Goal: Task Accomplishment & Management: Use online tool/utility

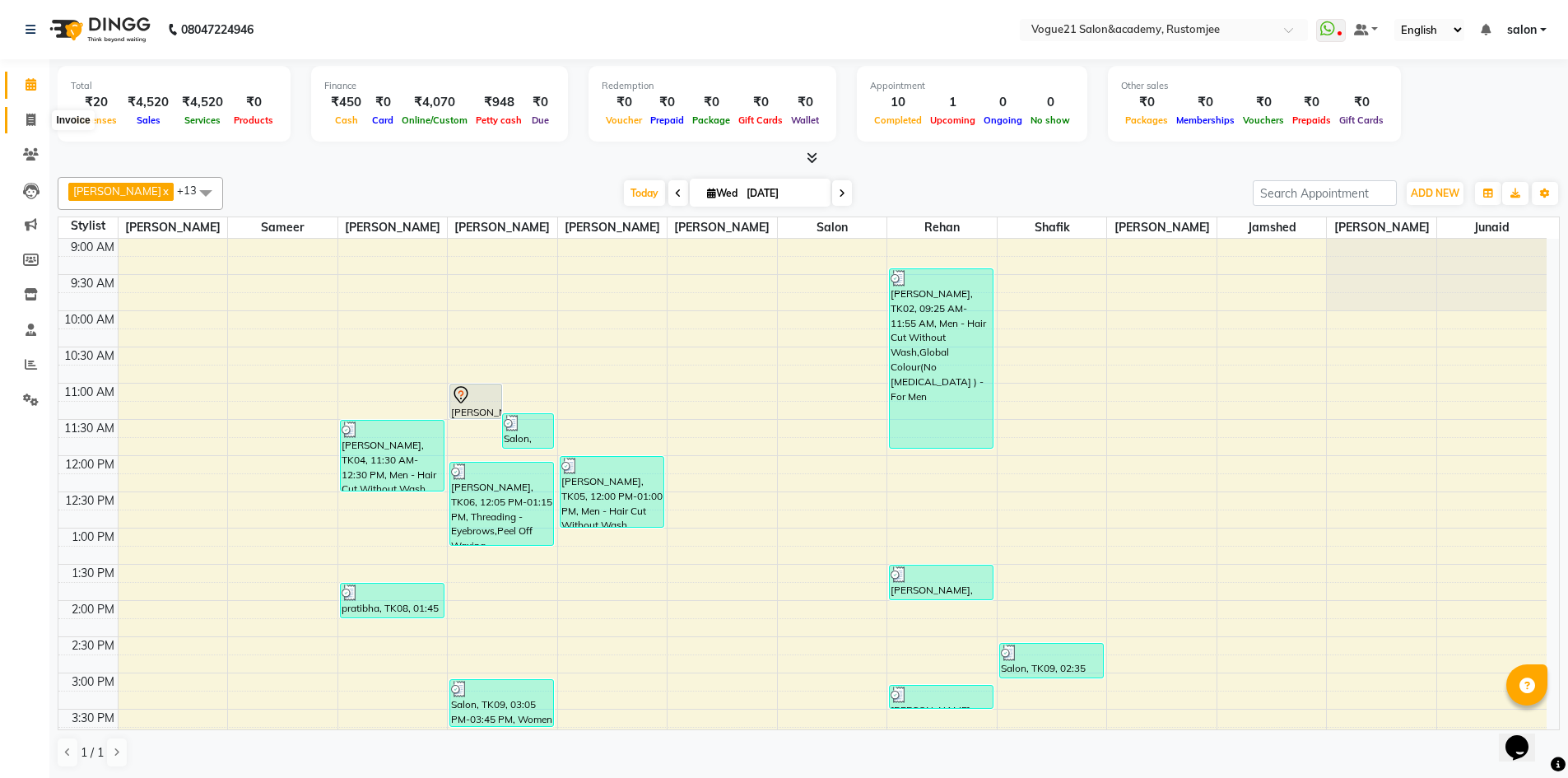
click at [32, 122] on icon at bounding box center [31, 120] width 9 height 12
select select "8171"
select select "service"
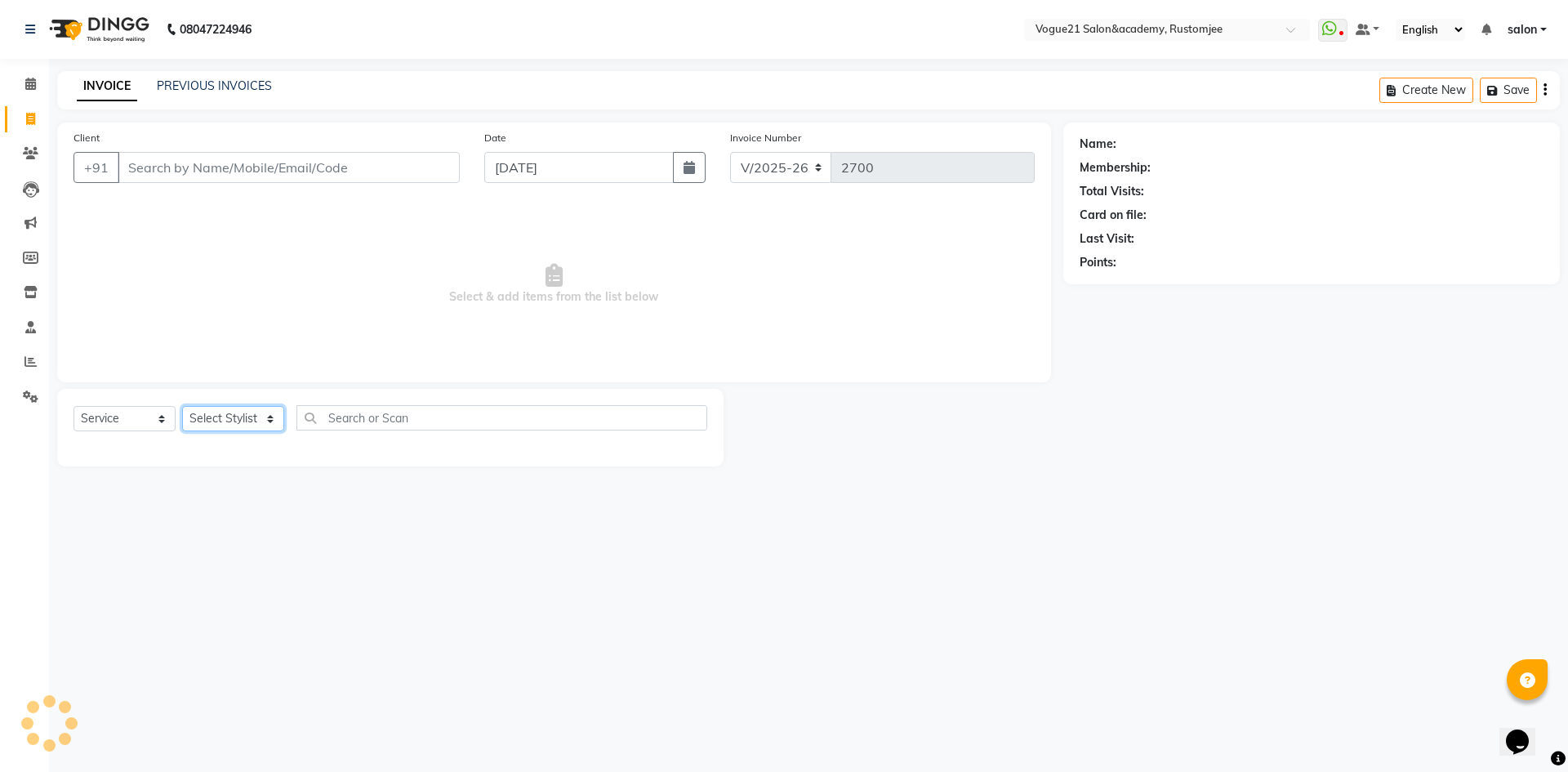
click at [210, 422] on select "Select Stylist" at bounding box center [233, 419] width 102 height 26
select select "78479"
click at [182, 406] on select "Select Stylist [PERSON_NAME] [PERSON_NAME] [PERSON_NAME] [PERSON_NAME] [PERSON_…" at bounding box center [233, 419] width 102 height 26
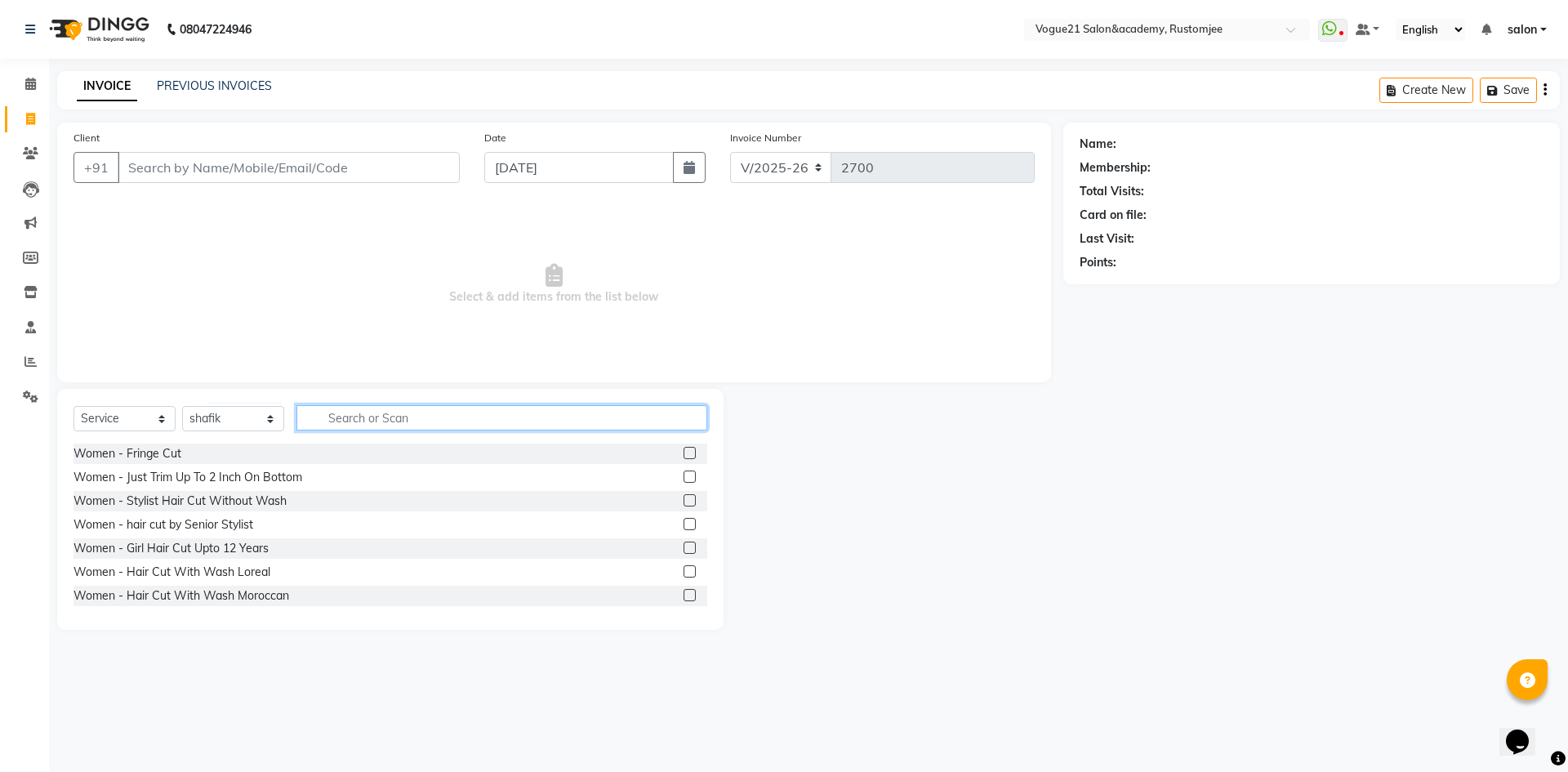
click at [384, 414] on input "text" at bounding box center [501, 418] width 411 height 26
type input "mass"
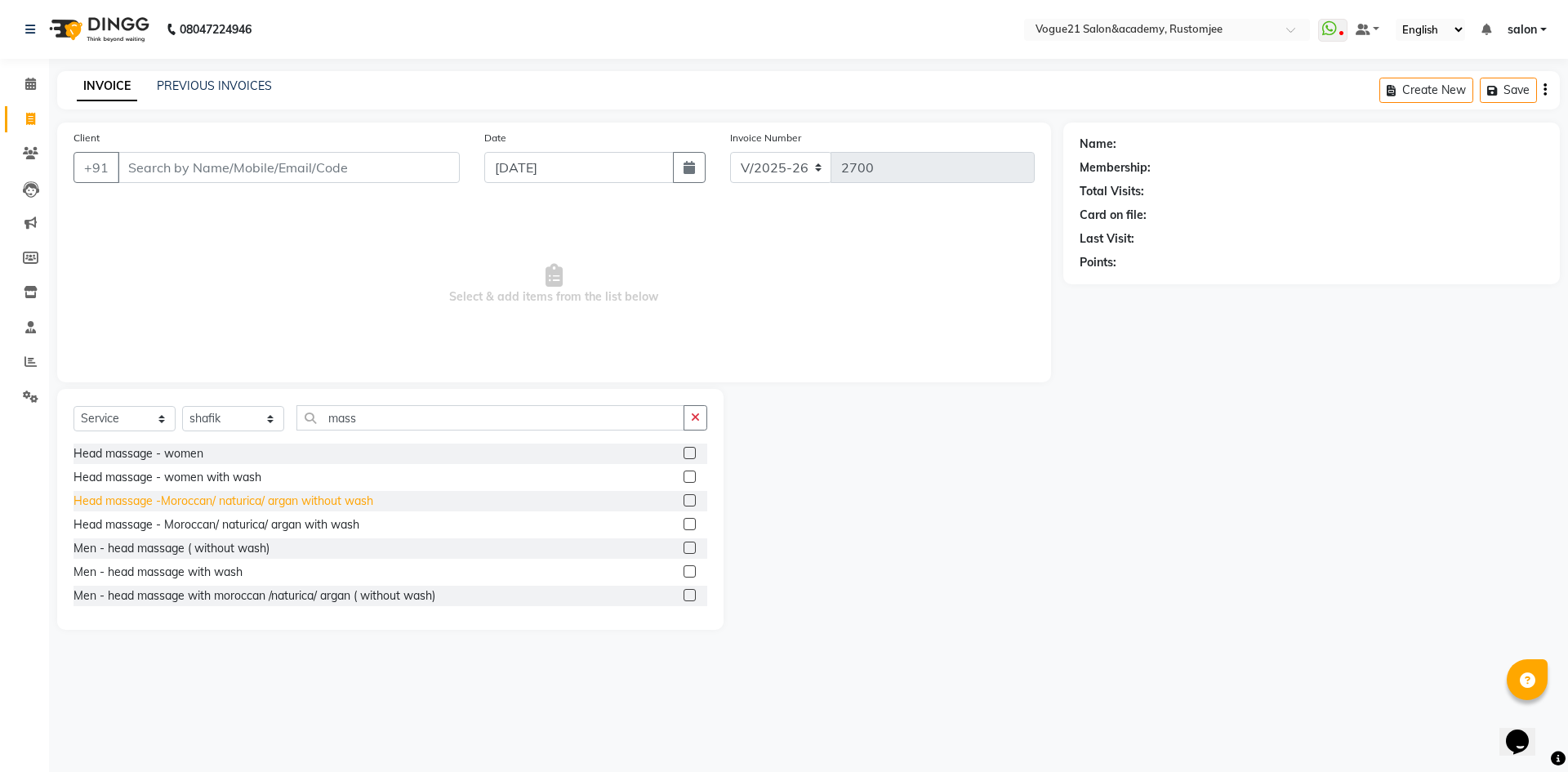
click at [284, 494] on div "Head massage -Moroccan/ naturica/ argan without wash" at bounding box center [224, 500] width 300 height 17
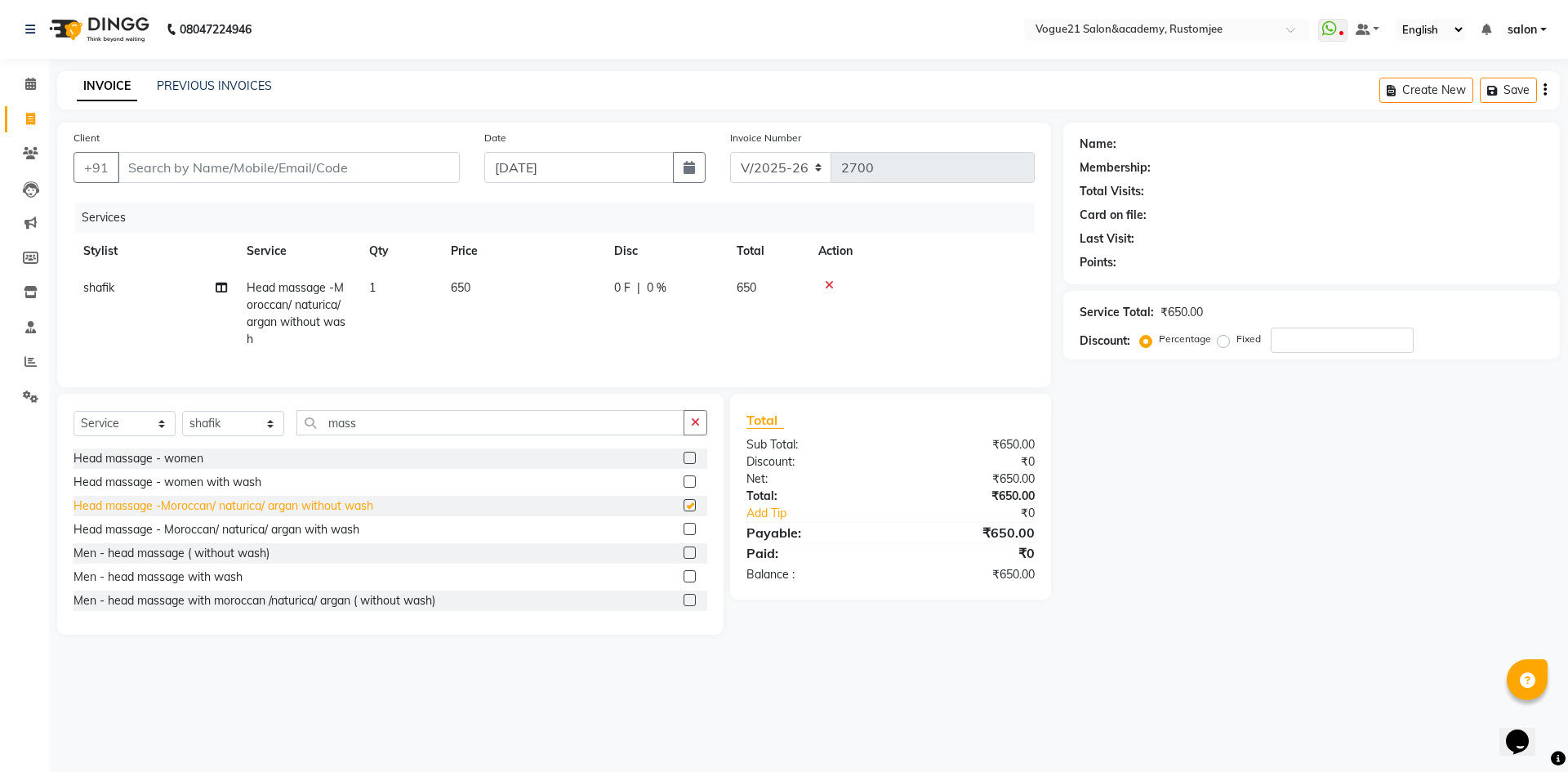
checkbox input "false"
click at [175, 562] on div "Men - head massage ( without wash)" at bounding box center [172, 553] width 196 height 17
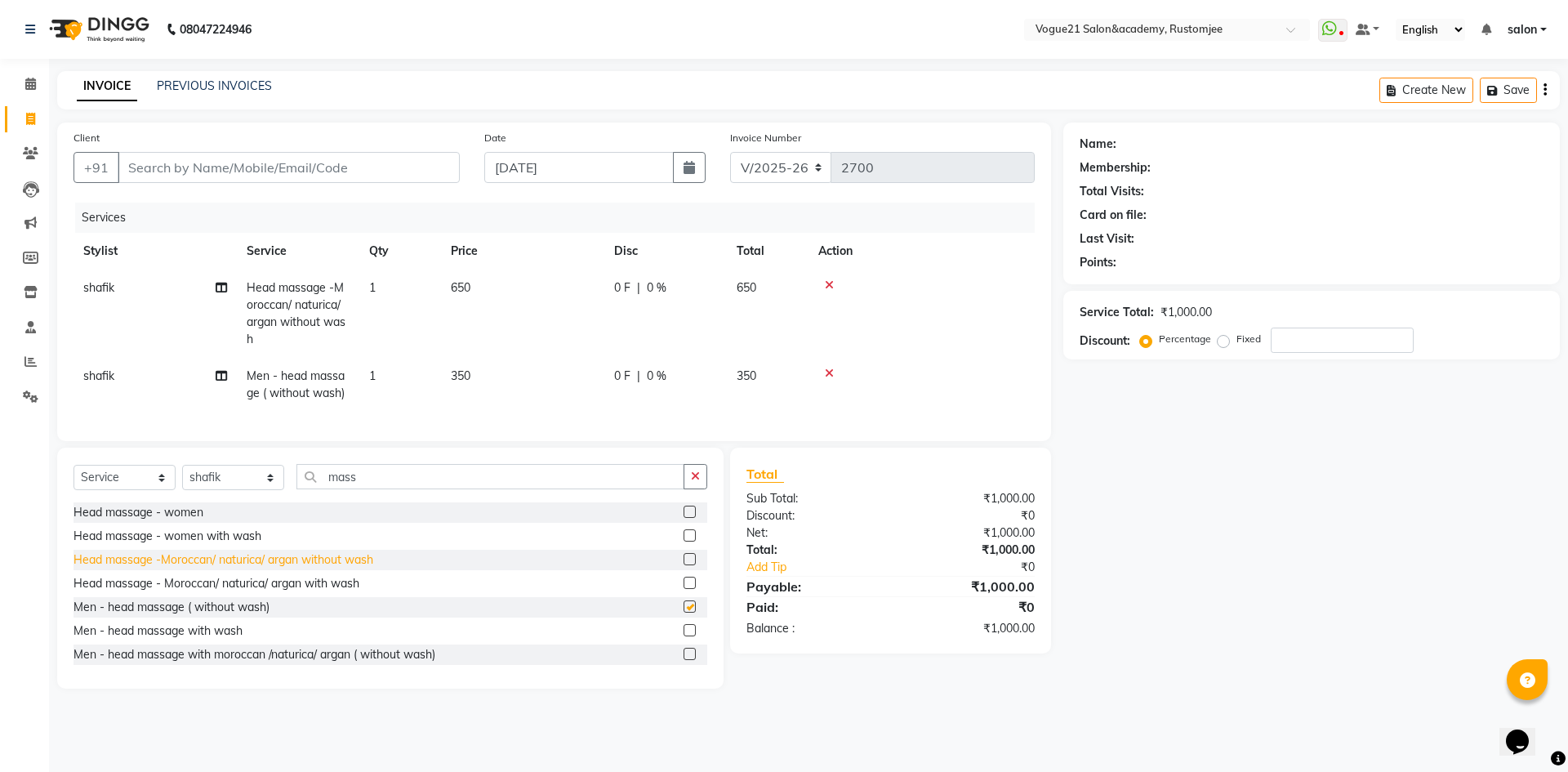
checkbox input "false"
click at [832, 372] on icon at bounding box center [829, 374] width 9 height 12
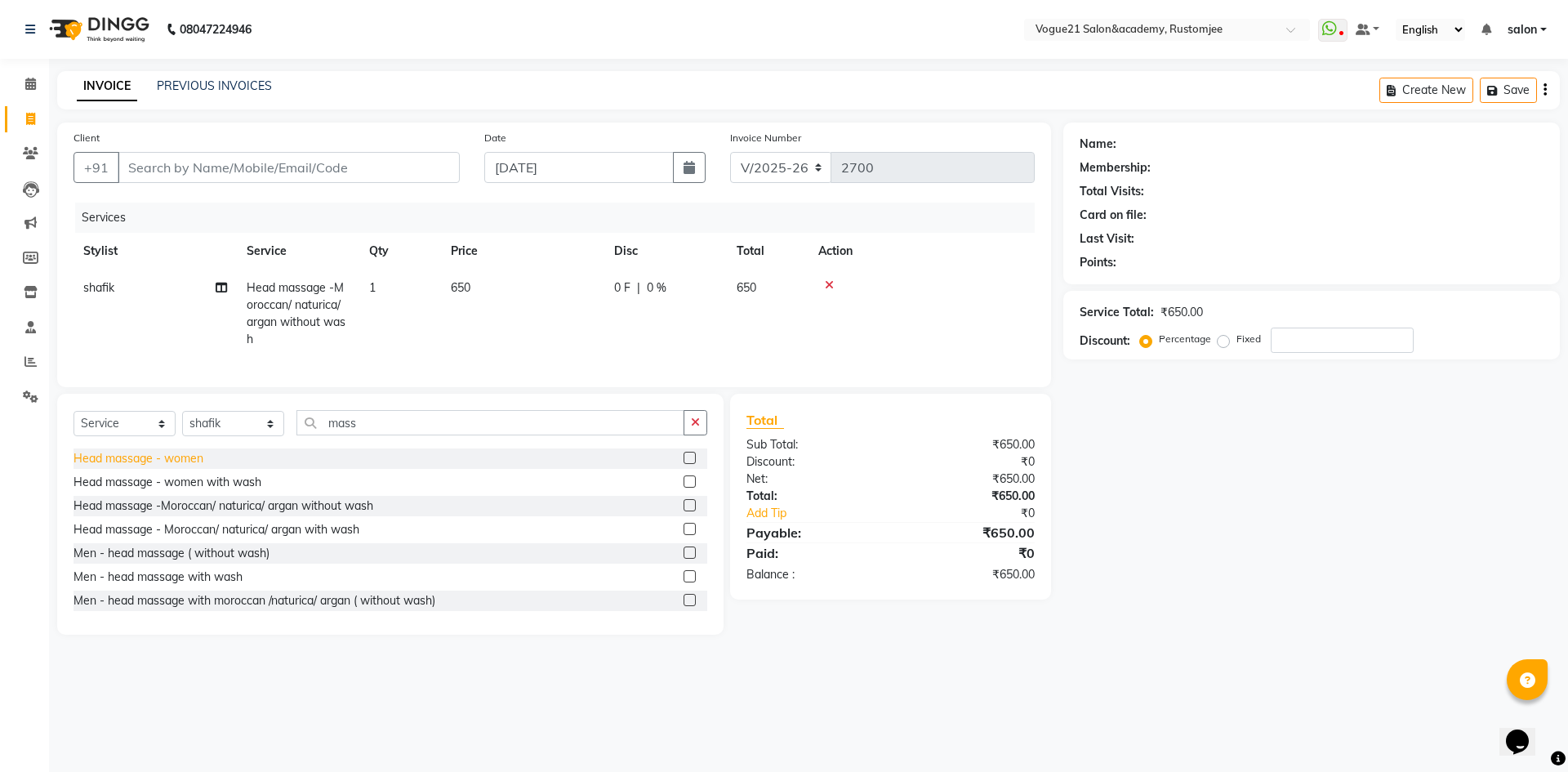
click at [171, 467] on div "Head massage - women" at bounding box center [138, 458] width 129 height 17
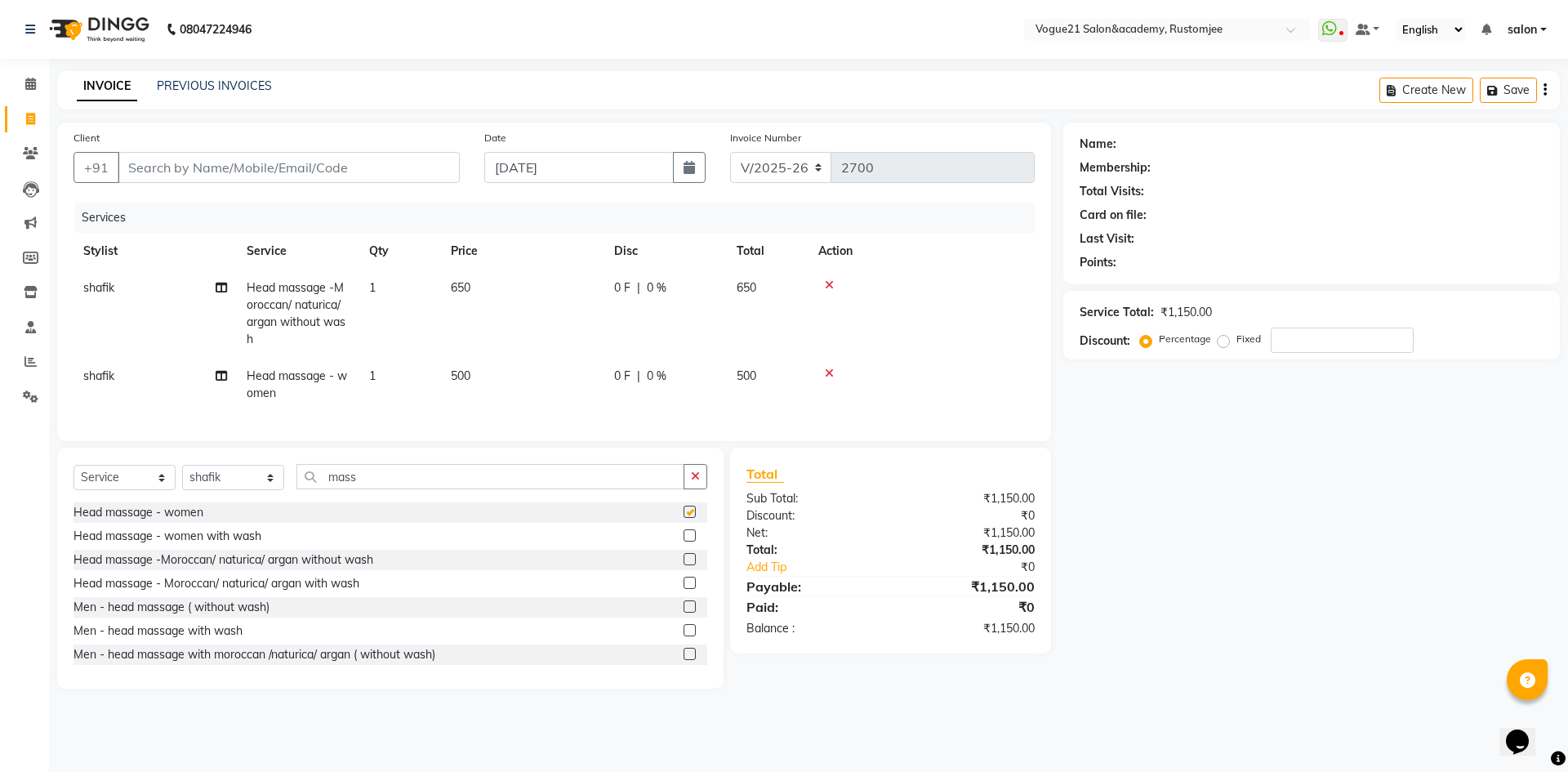
checkbox input "false"
click at [834, 375] on icon at bounding box center [829, 374] width 9 height 12
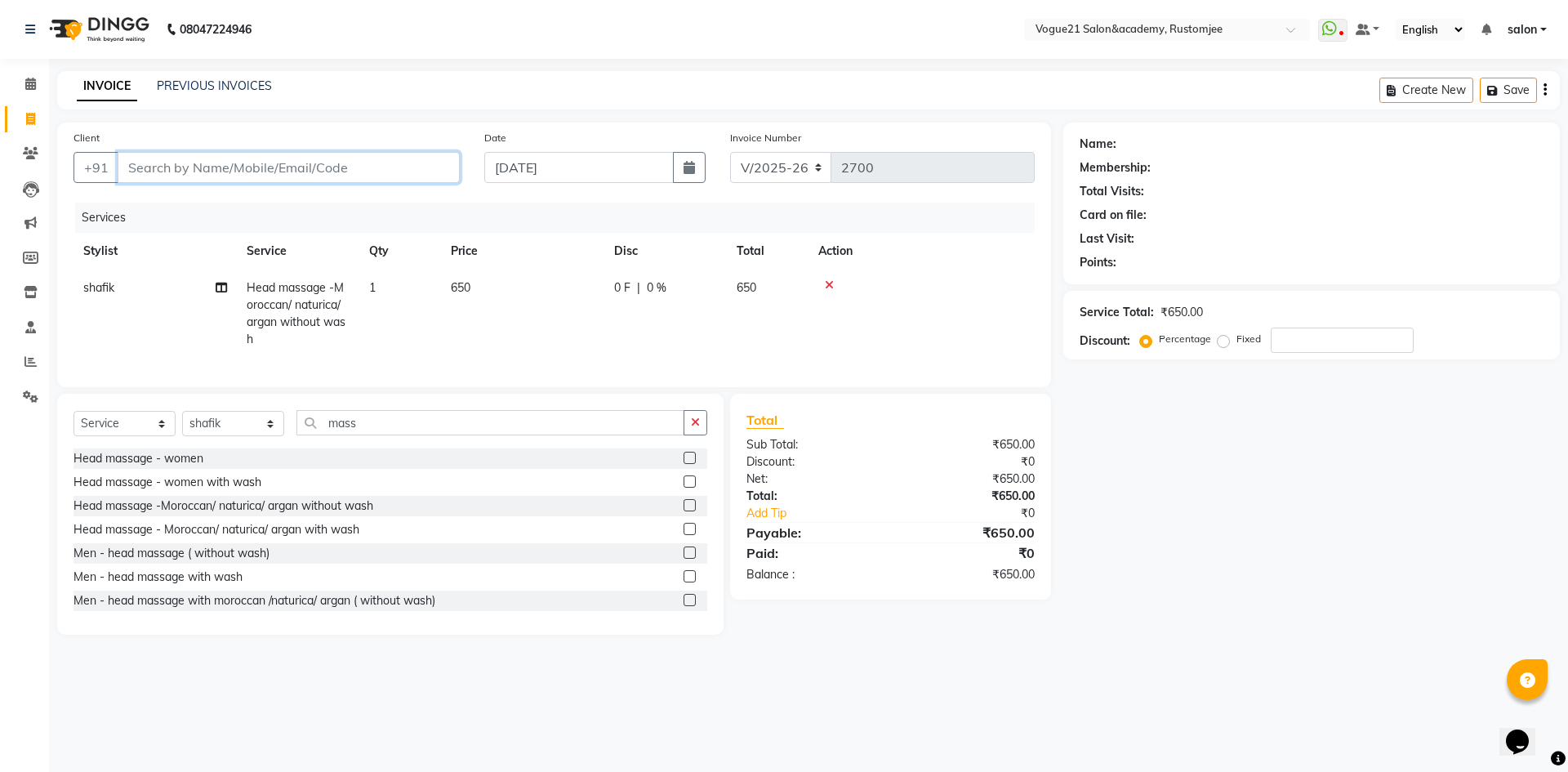
click at [258, 174] on input "Client" at bounding box center [288, 168] width 342 height 31
click at [232, 435] on select "Select Stylist [PERSON_NAME] [PERSON_NAME] [PERSON_NAME] [PERSON_NAME] [PERSON_…" at bounding box center [233, 424] width 102 height 26
select select "76929"
click at [182, 423] on select "Select Stylist [PERSON_NAME] [PERSON_NAME] [PERSON_NAME] [PERSON_NAME] [PERSON_…" at bounding box center [233, 424] width 102 height 26
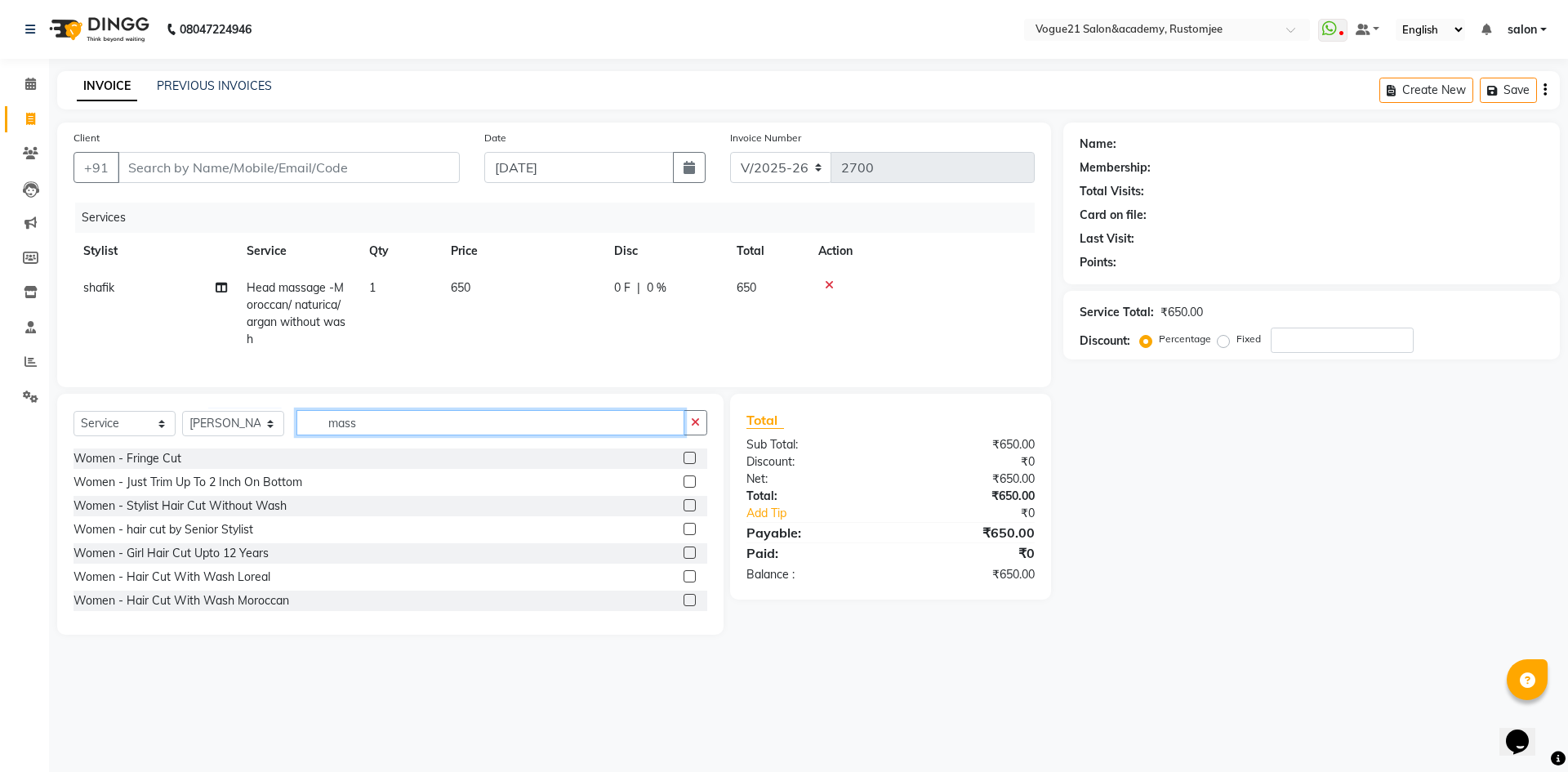
click at [418, 436] on input "mass" at bounding box center [490, 423] width 388 height 26
type input "m"
type input "thr"
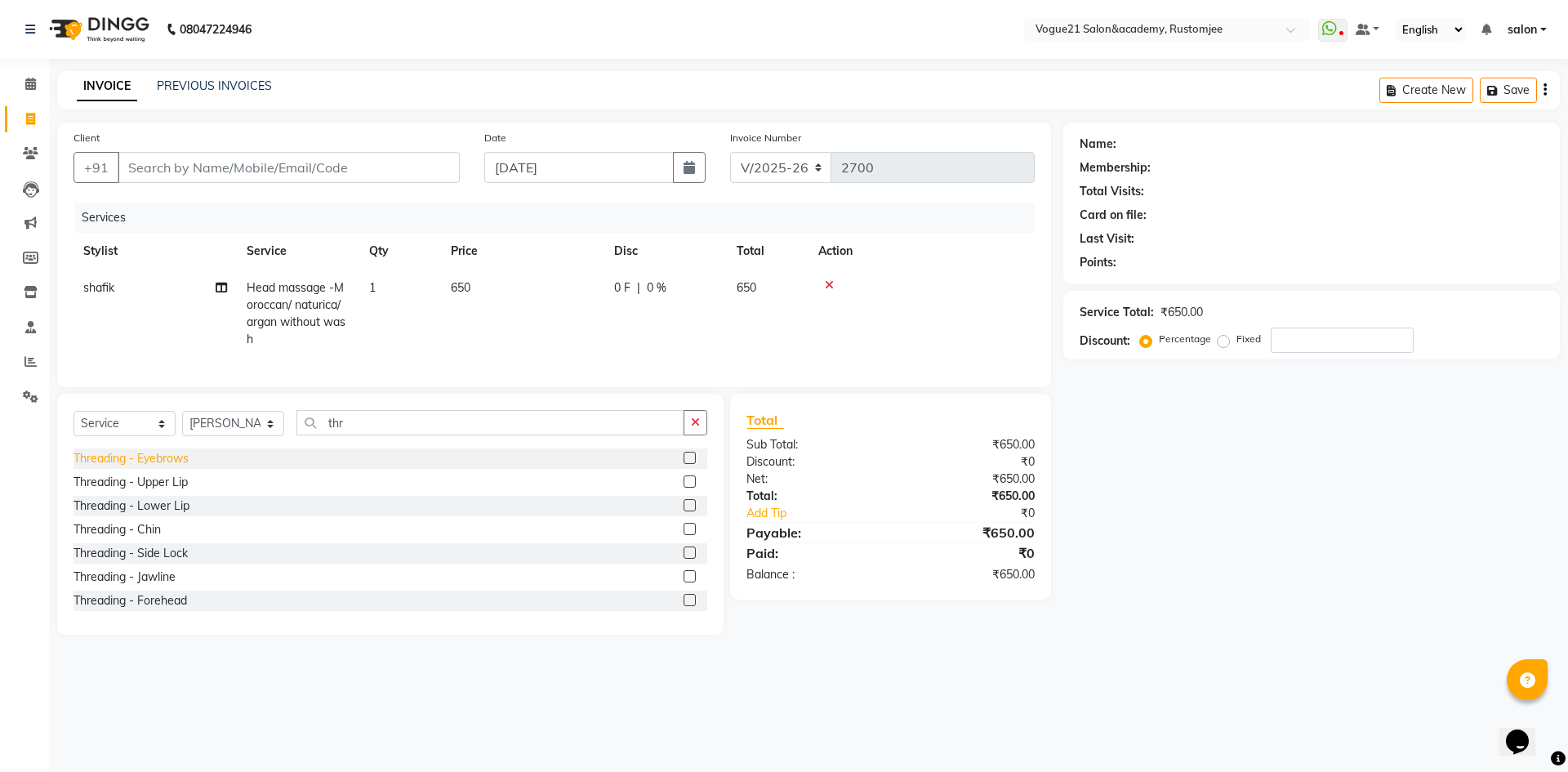
click at [175, 467] on div "Threading - Eyebrows" at bounding box center [130, 458] width 115 height 17
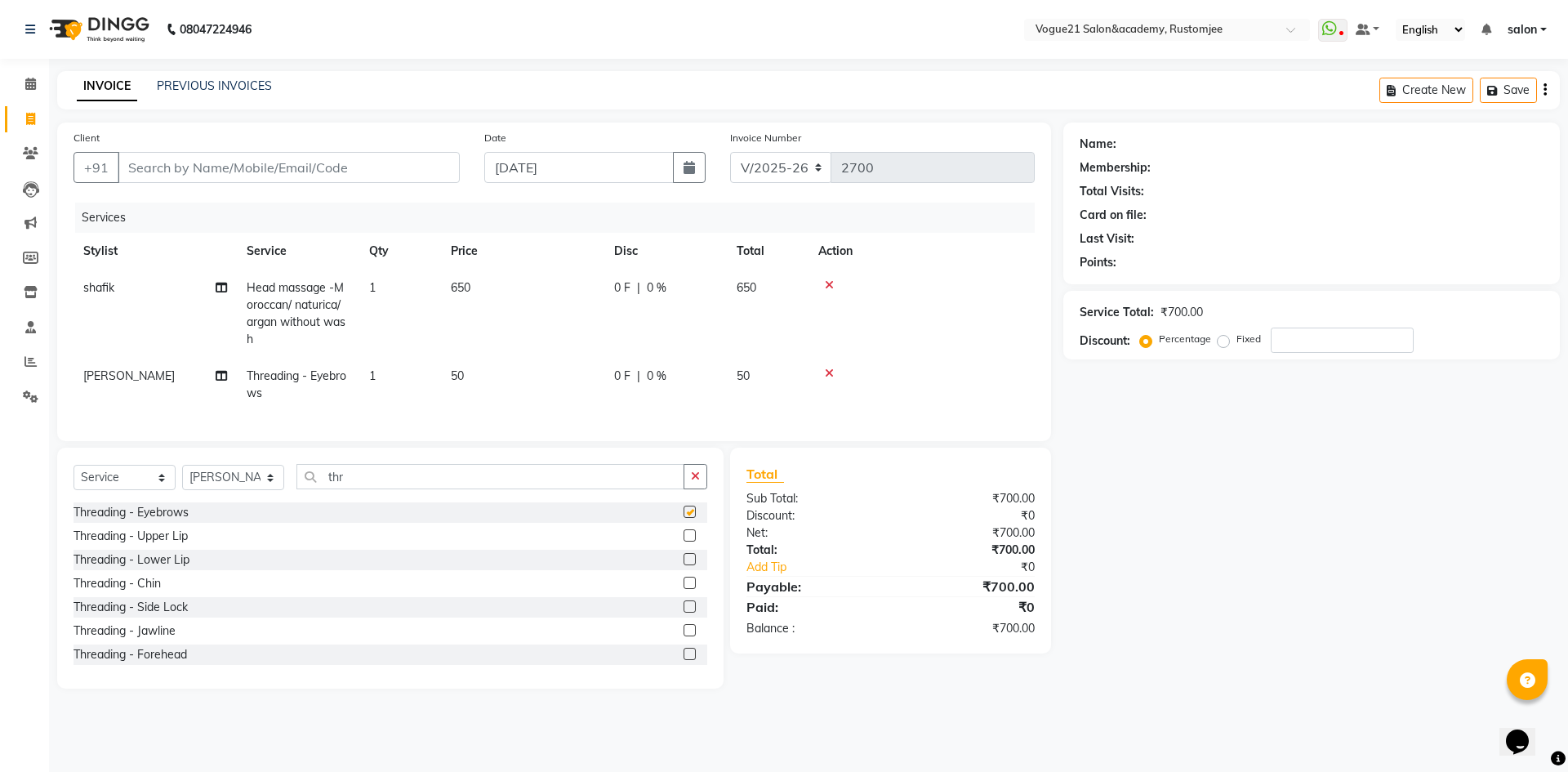
checkbox input "false"
click at [241, 167] on input "Client" at bounding box center [288, 168] width 342 height 31
type input "9"
type input "0"
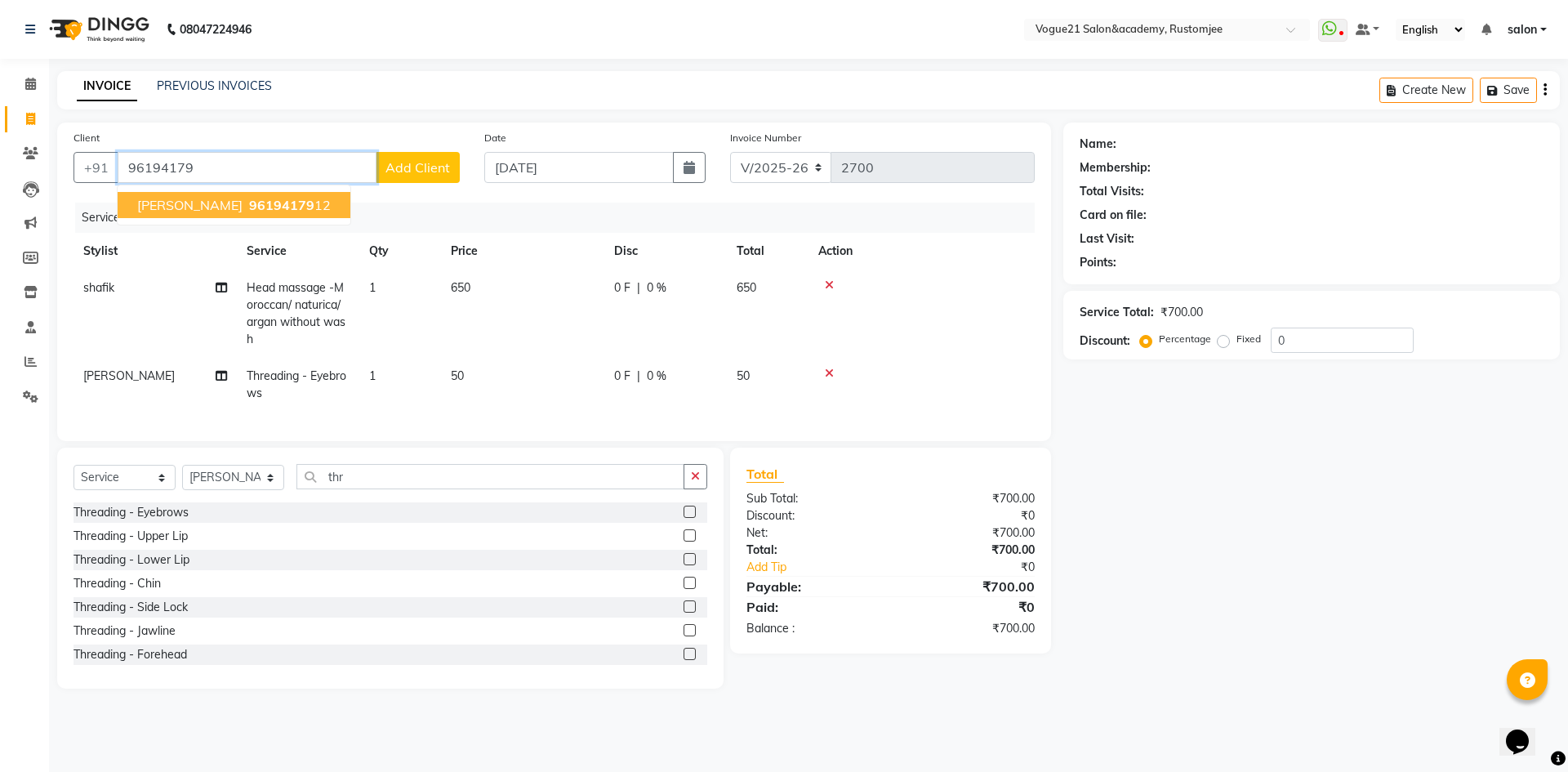
click at [249, 208] on span "96194179" at bounding box center [281, 205] width 66 height 17
type input "9619417912"
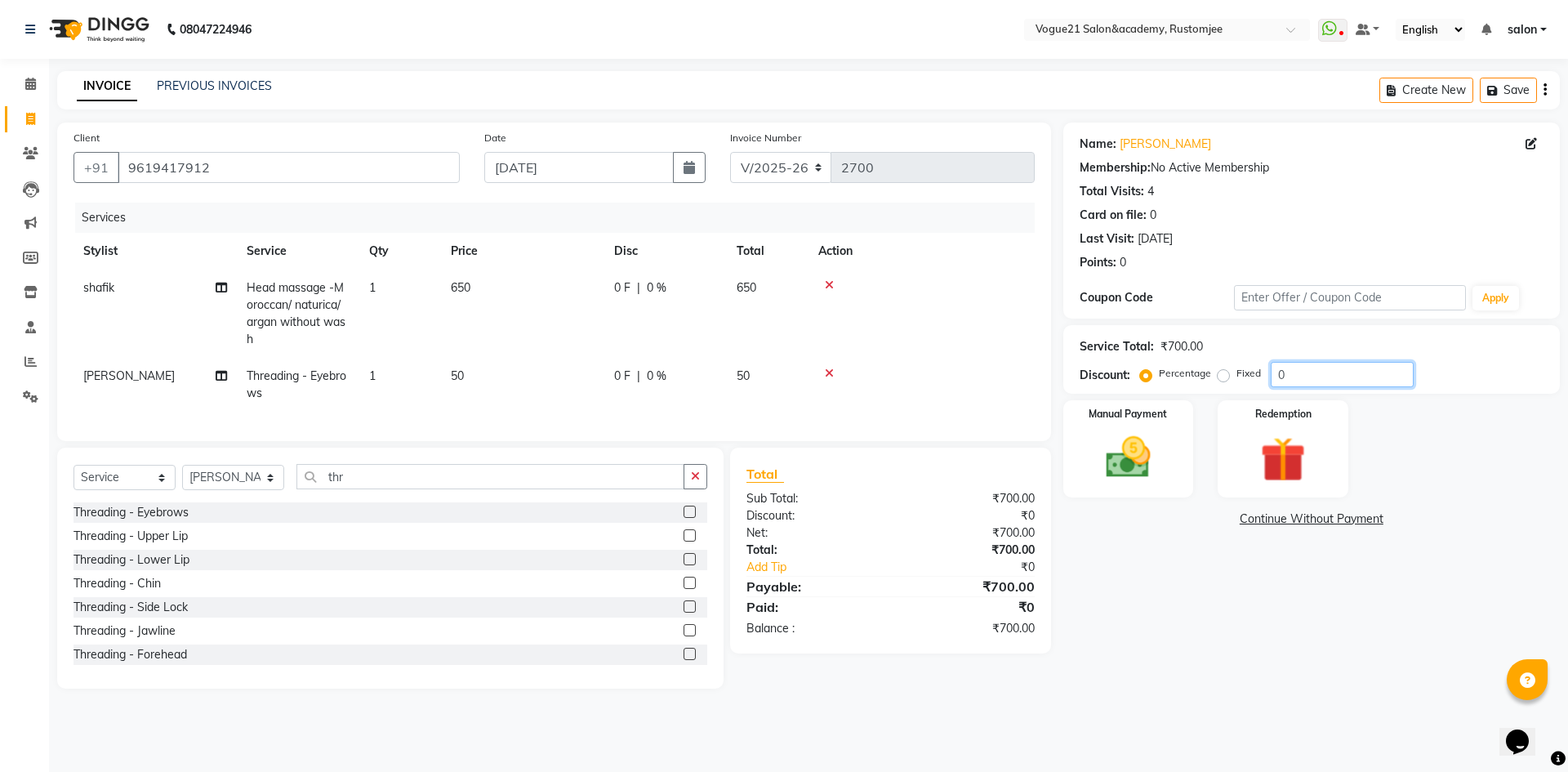
click at [1293, 379] on input "0" at bounding box center [1342, 375] width 143 height 26
type input "020"
drag, startPoint x: 1104, startPoint y: 458, endPoint x: 1142, endPoint y: 464, distance: 38.5
click at [1106, 456] on img at bounding box center [1128, 457] width 76 height 54
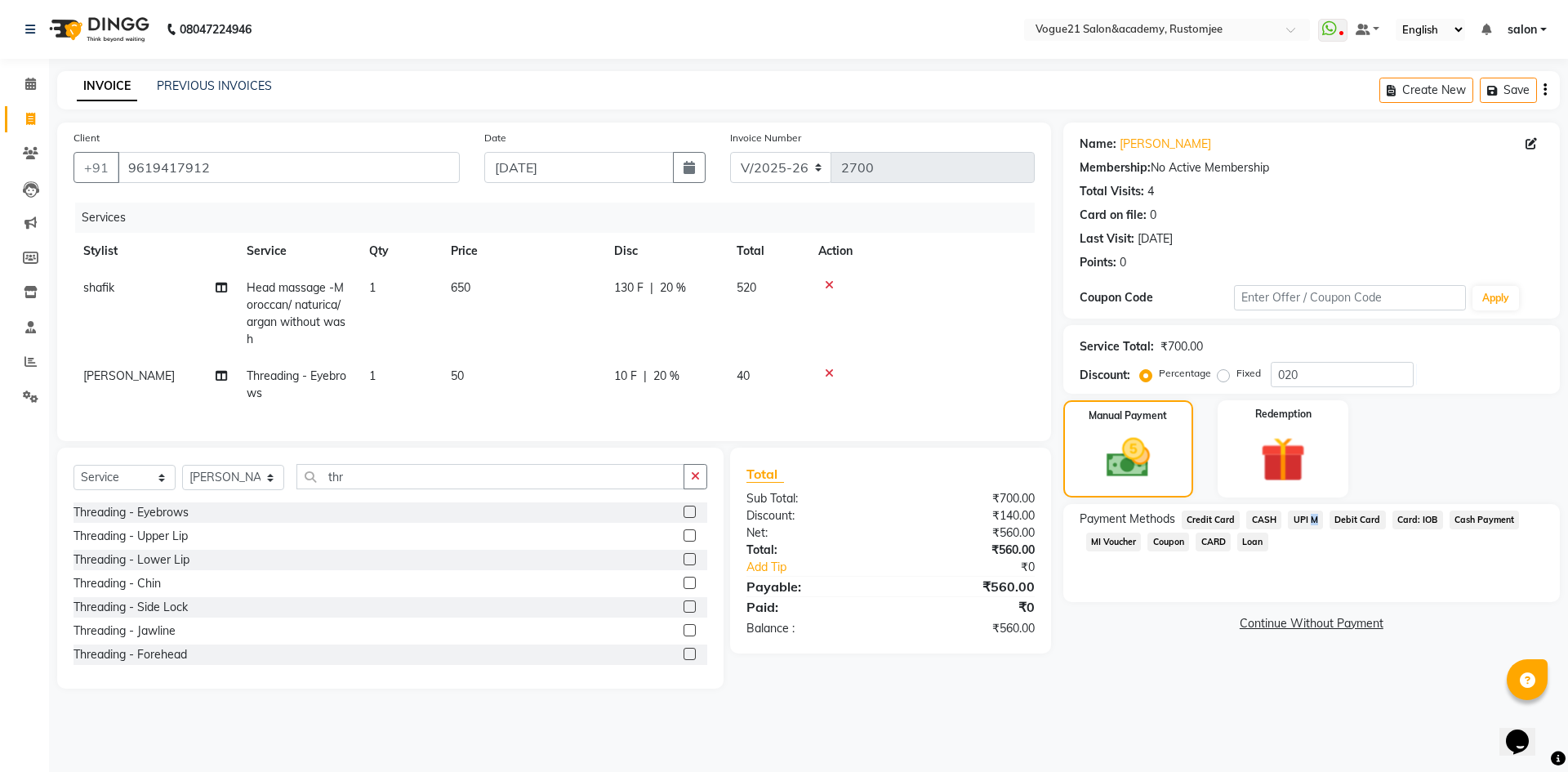
click at [1308, 518] on span "UPI M" at bounding box center [1306, 520] width 35 height 19
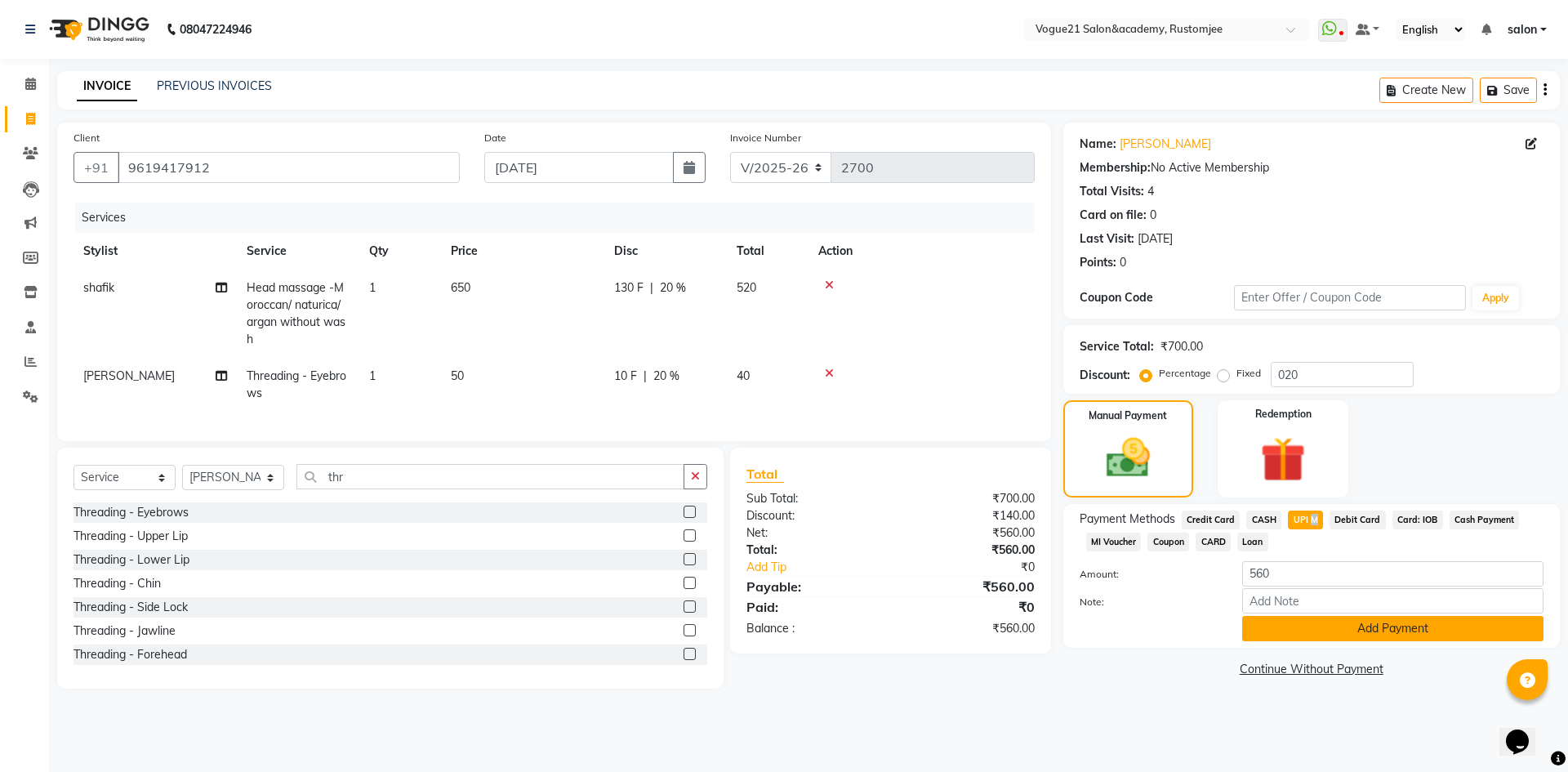
click at [1299, 636] on button "Add Payment" at bounding box center [1392, 629] width 301 height 26
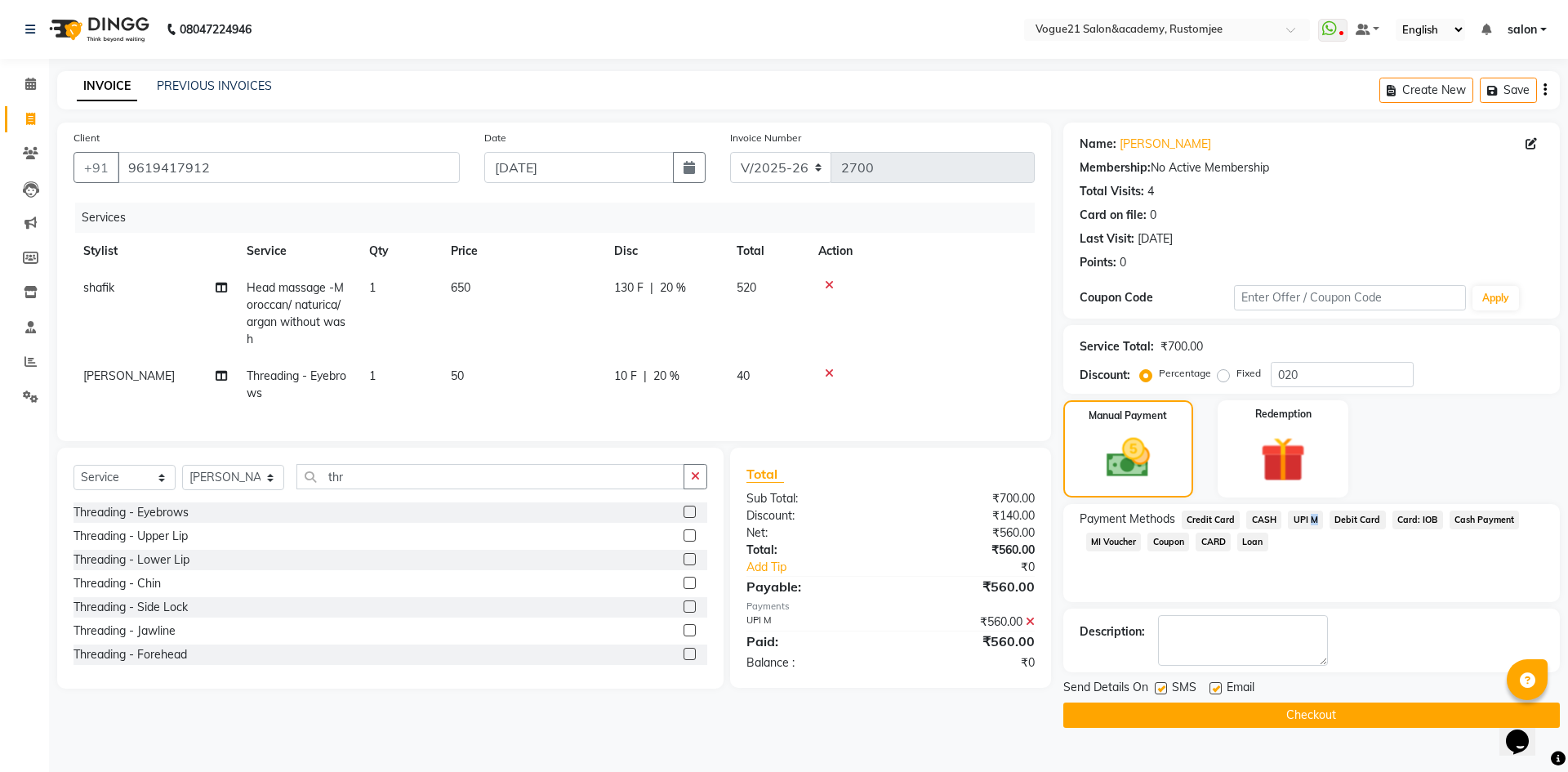
click at [1290, 712] on button "Checkout" at bounding box center [1311, 715] width 496 height 26
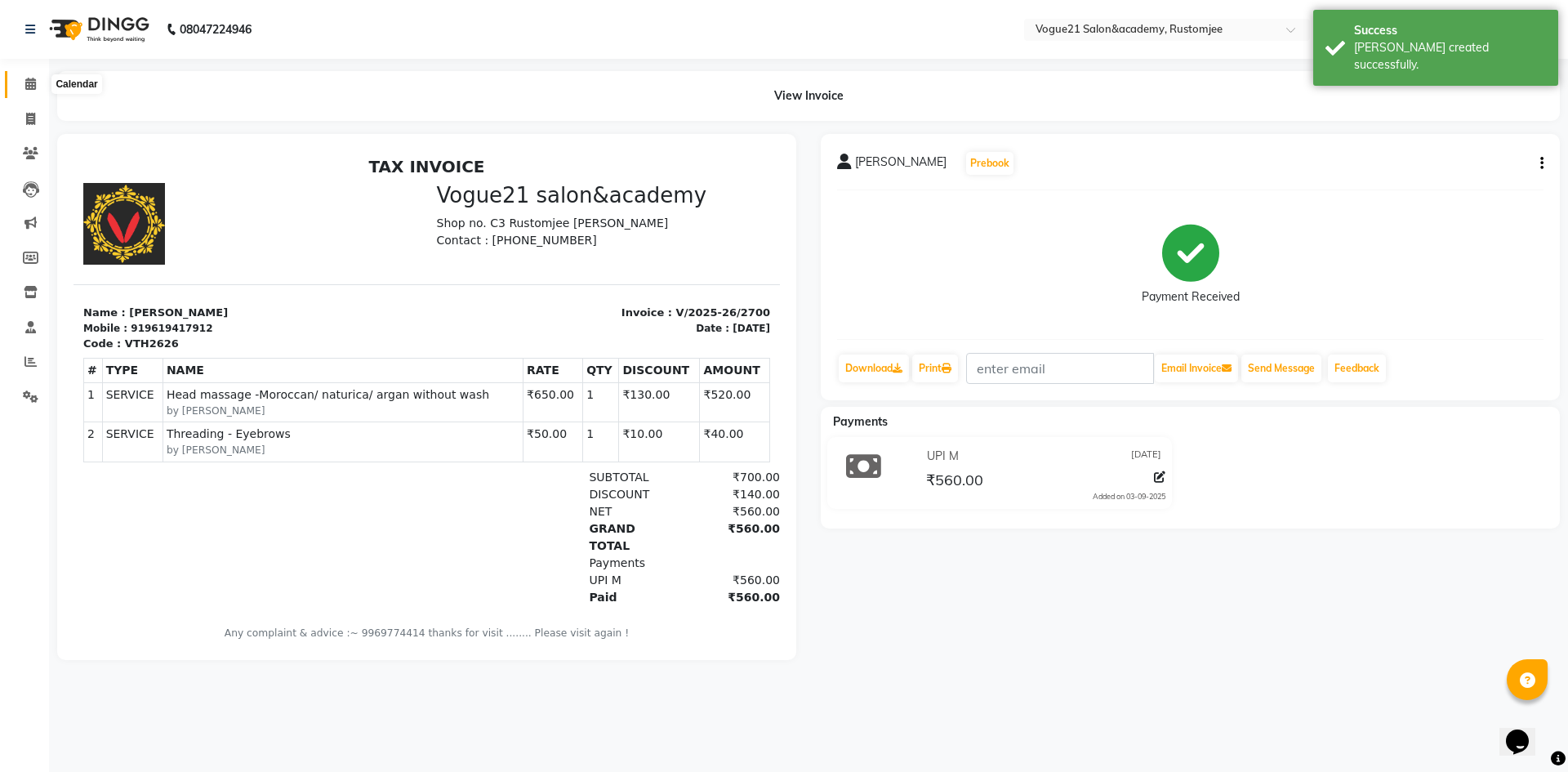
click at [35, 84] on icon at bounding box center [30, 83] width 11 height 12
